Goal: Information Seeking & Learning: Learn about a topic

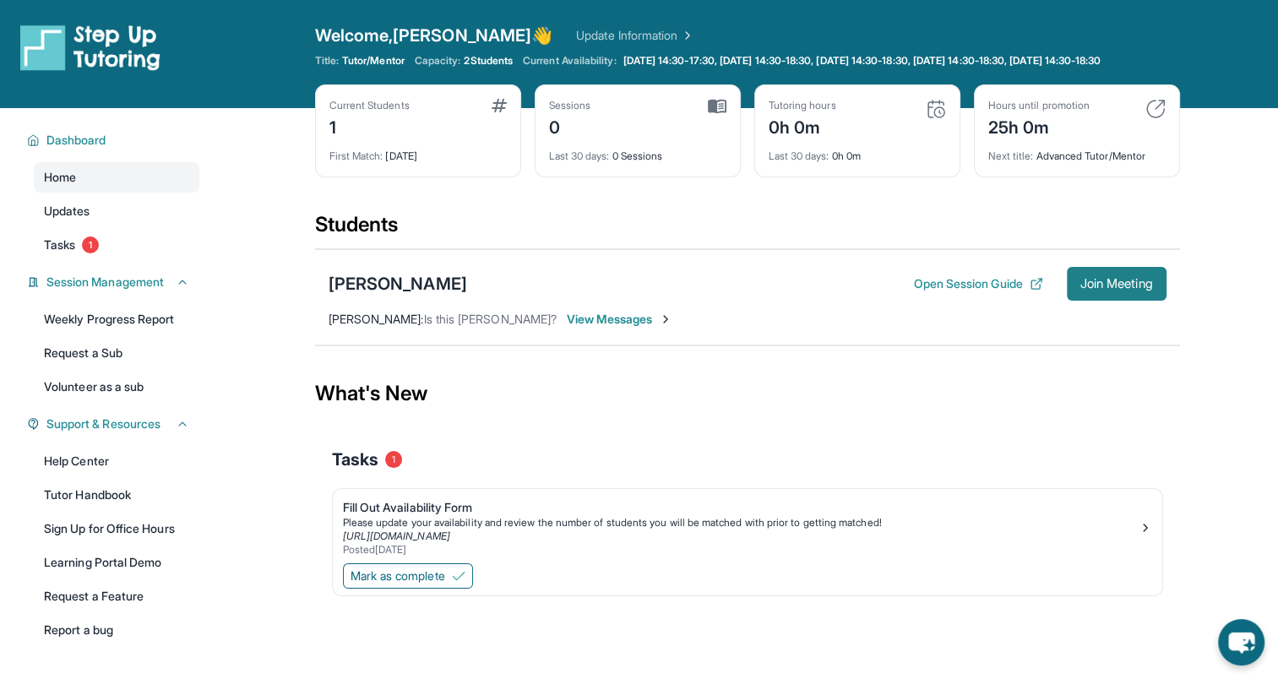
click at [1120, 289] on span "Join Meeting" at bounding box center [1117, 284] width 73 height 10
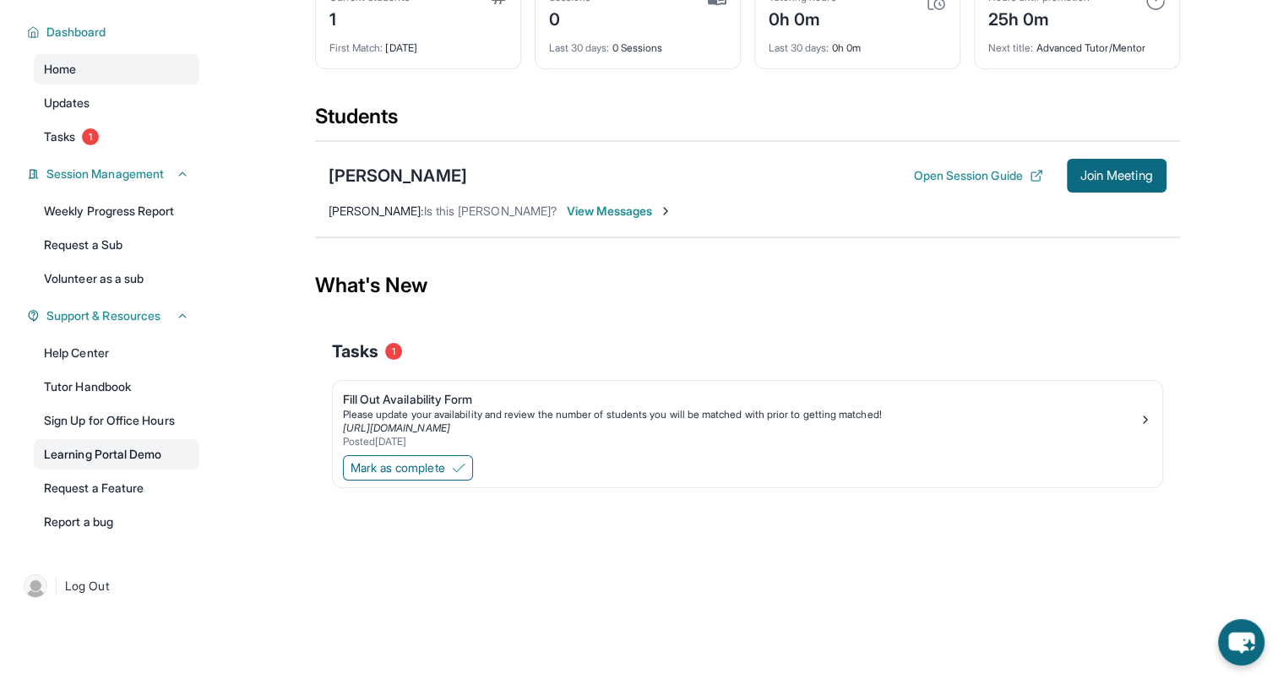
scroll to position [122, 0]
click at [101, 382] on link "Tutor Handbook" at bounding box center [117, 387] width 166 height 30
click at [950, 169] on button "Open Session Guide" at bounding box center [977, 175] width 129 height 17
click at [90, 447] on link "Learning Portal Demo" at bounding box center [117, 454] width 166 height 30
click at [569, 207] on span "View Messages" at bounding box center [620, 211] width 106 height 17
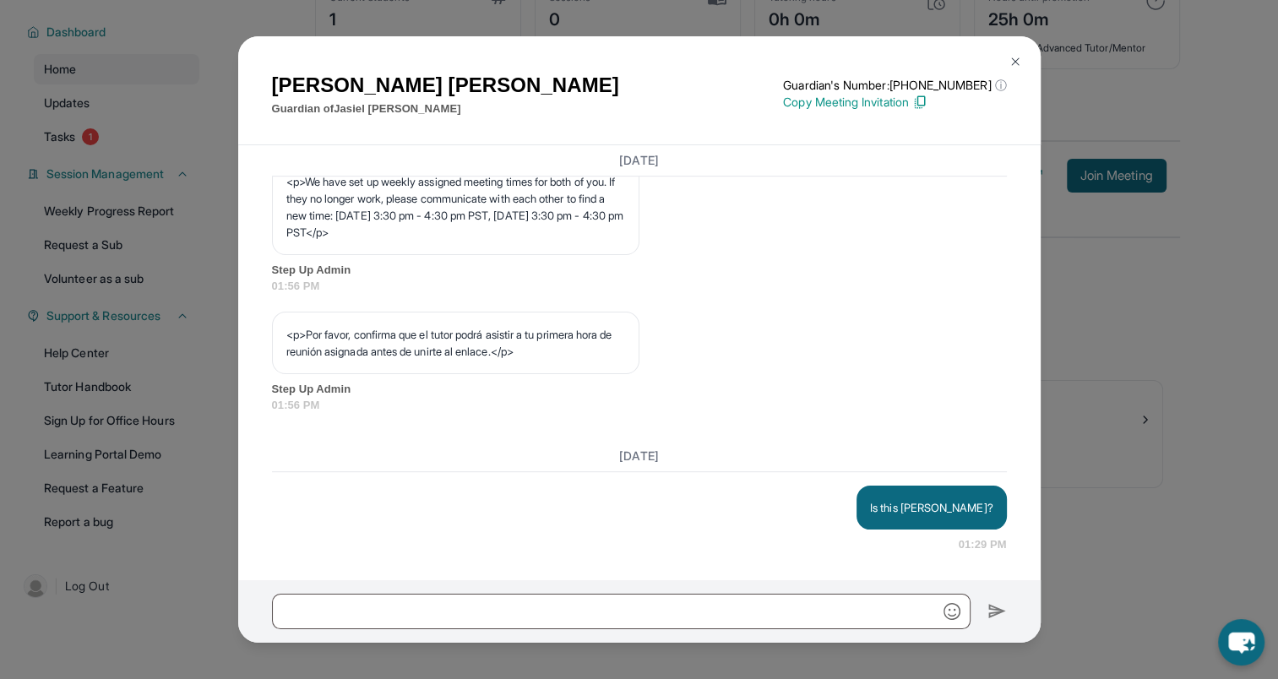
click at [314, 487] on div "Is this [PERSON_NAME]? 01:29 PM" at bounding box center [639, 520] width 735 height 68
click at [315, 487] on div "Is this [PERSON_NAME]? 01:29 PM" at bounding box center [639, 520] width 735 height 68
click at [1010, 61] on img at bounding box center [1016, 62] width 14 height 14
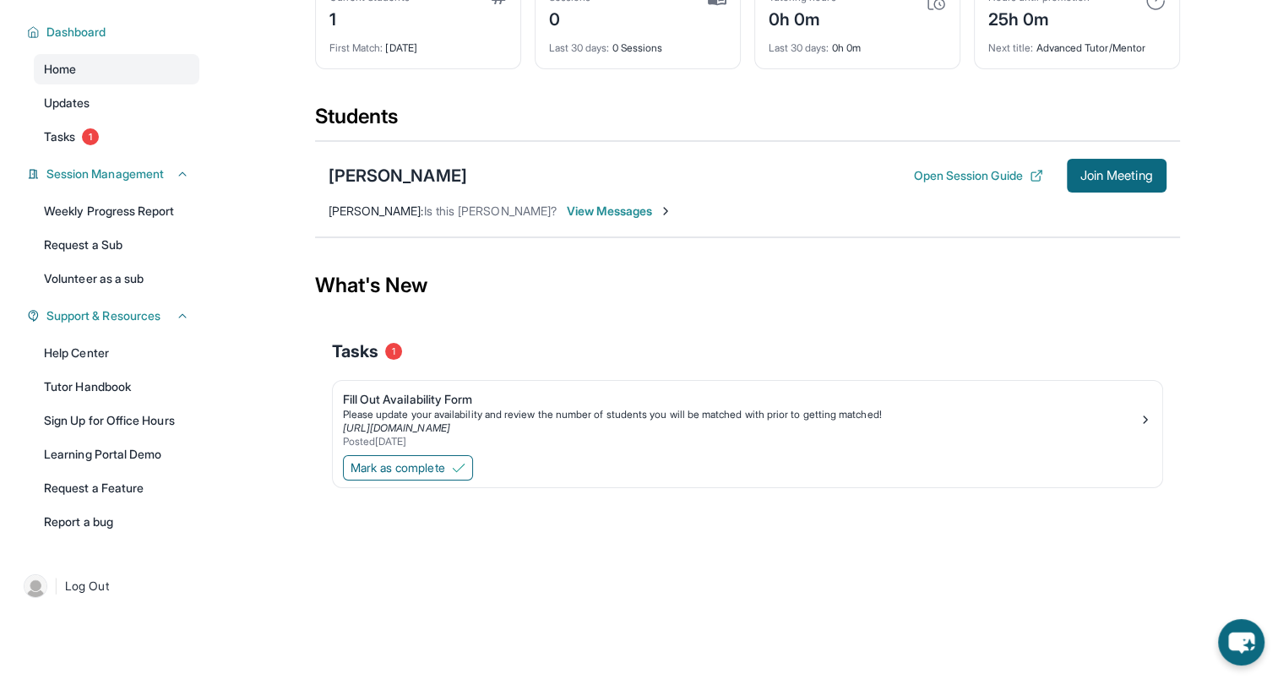
click at [576, 210] on span "View Messages" at bounding box center [620, 211] width 106 height 17
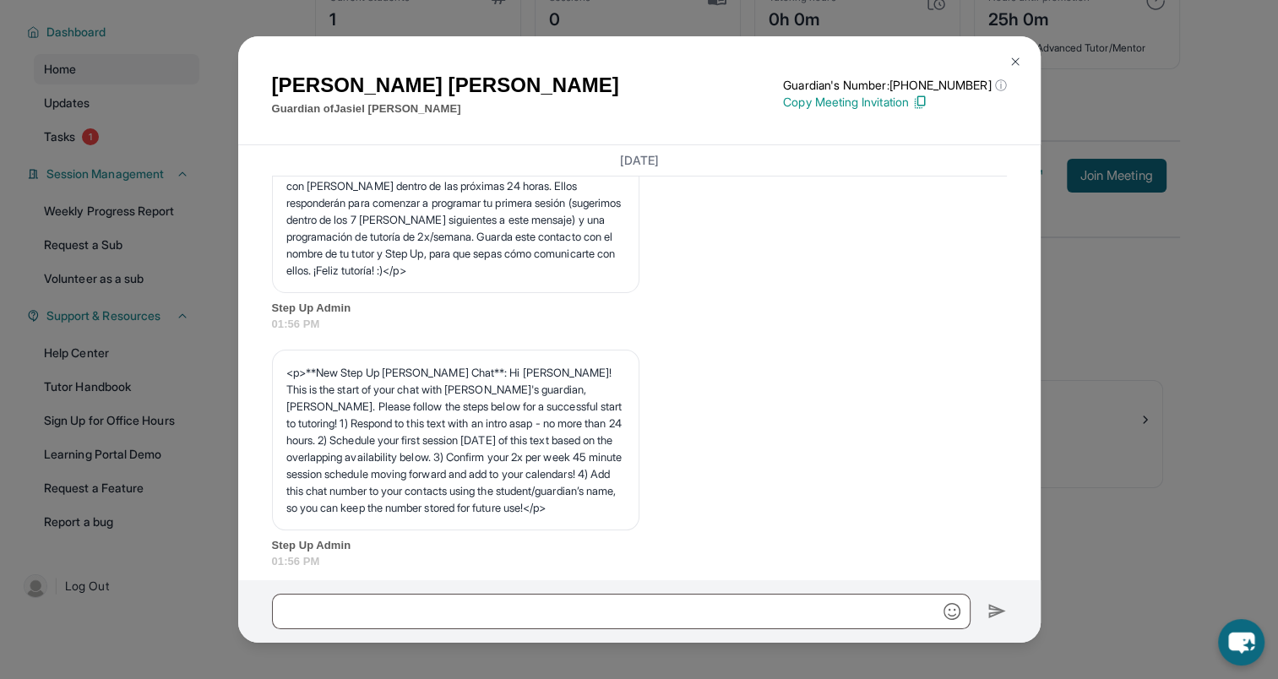
scroll to position [0, 0]
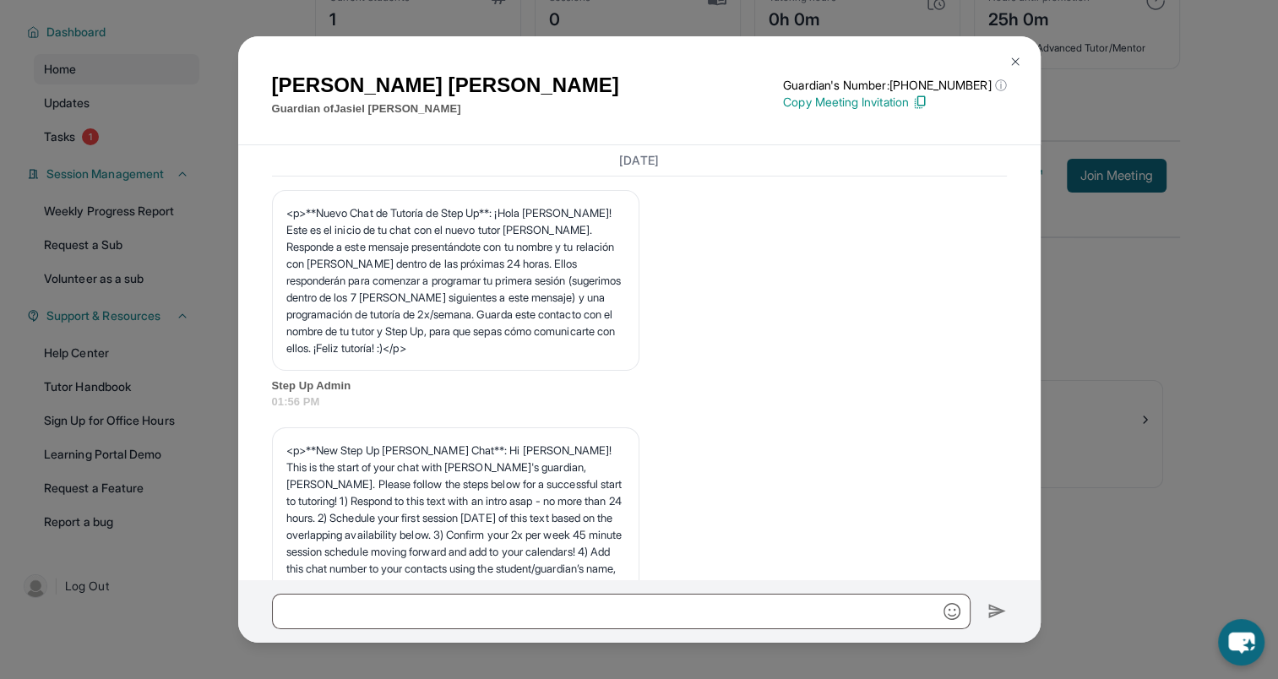
click at [1017, 61] on img at bounding box center [1016, 62] width 14 height 14
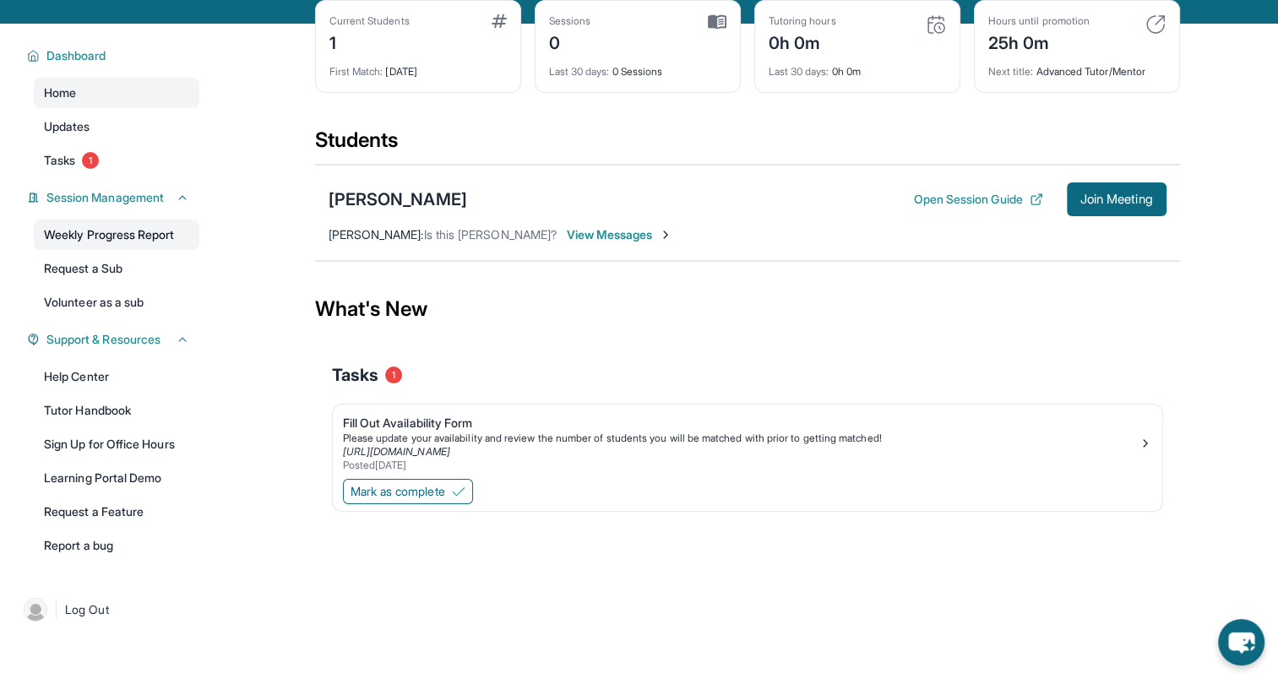
scroll to position [122, 0]
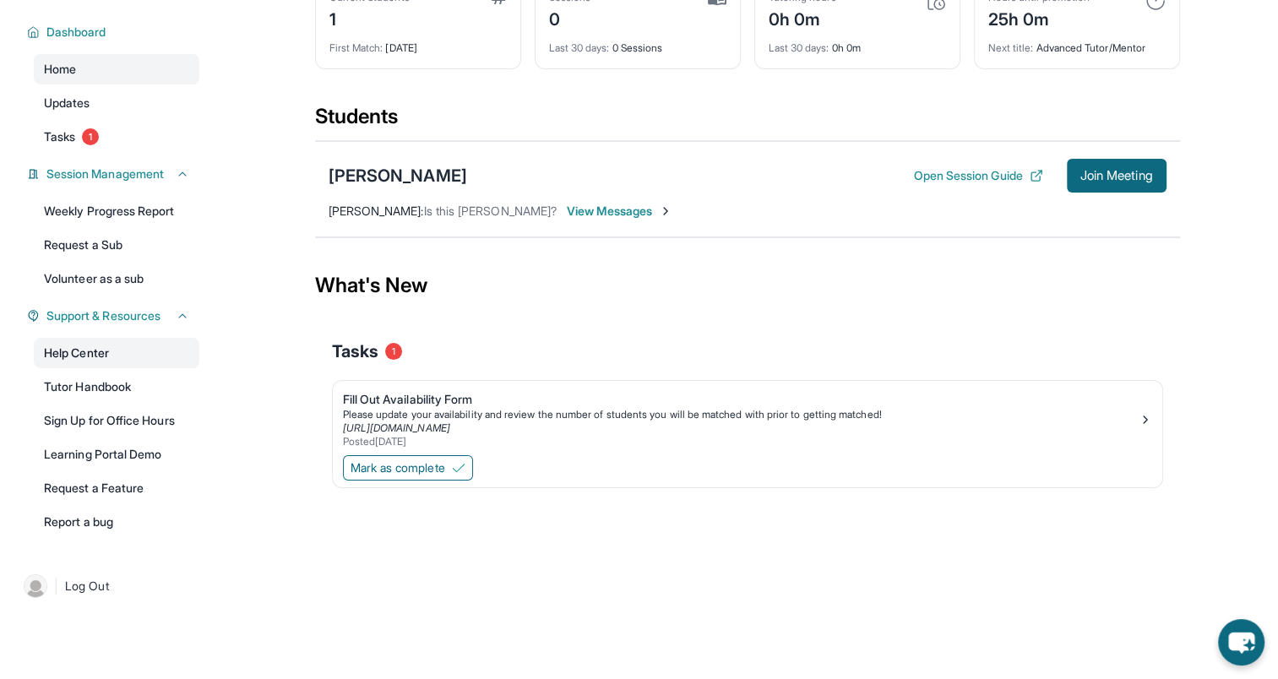
click at [99, 351] on link "Help Center" at bounding box center [117, 353] width 166 height 30
